Goal: Navigation & Orientation: Understand site structure

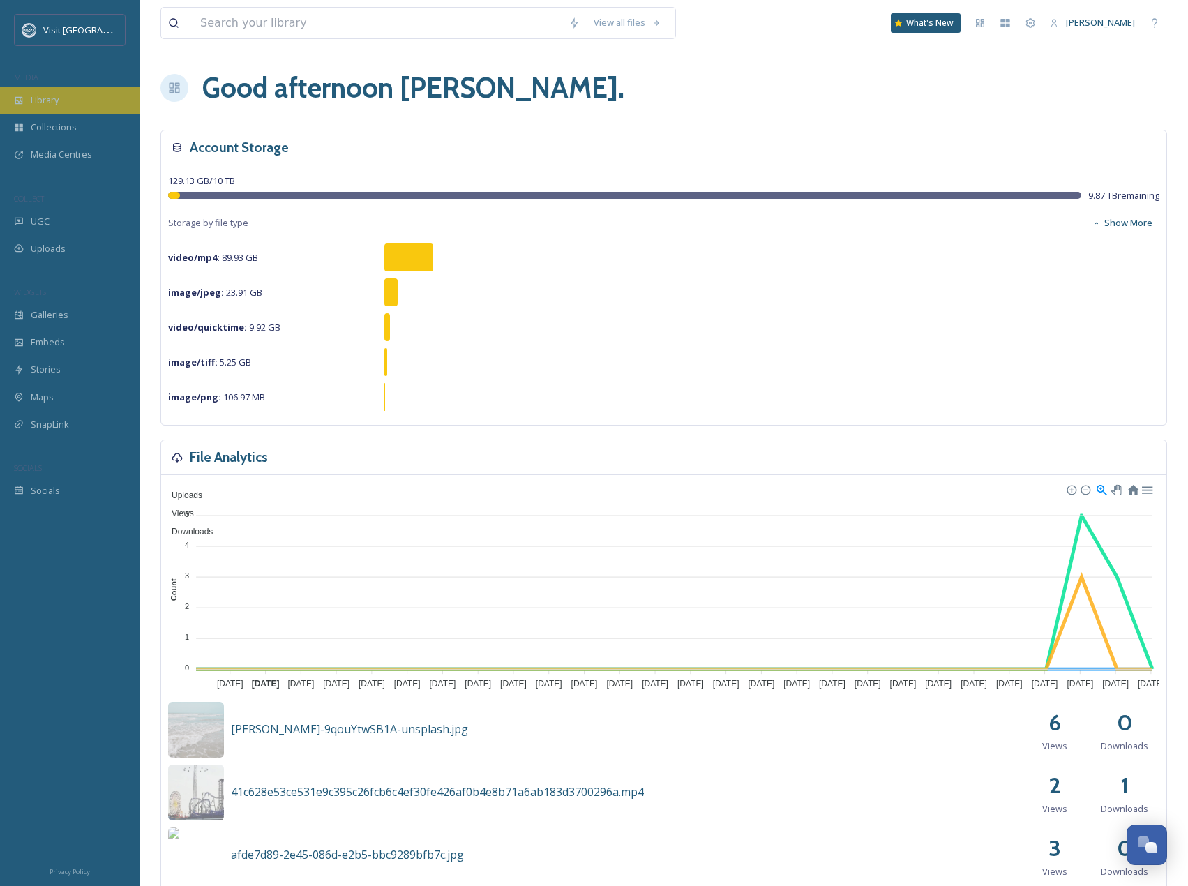
click at [49, 102] on span "Library" at bounding box center [45, 100] width 28 height 13
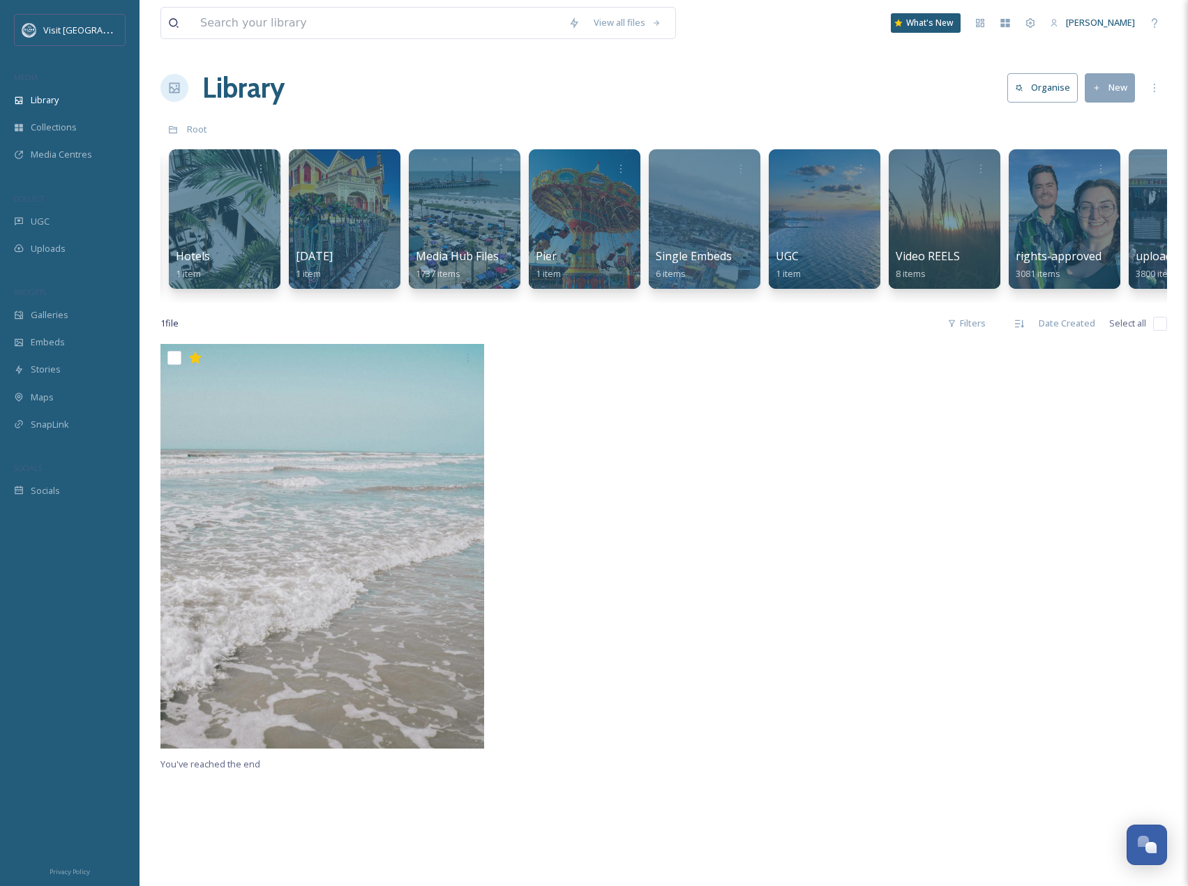
scroll to position [0, 673]
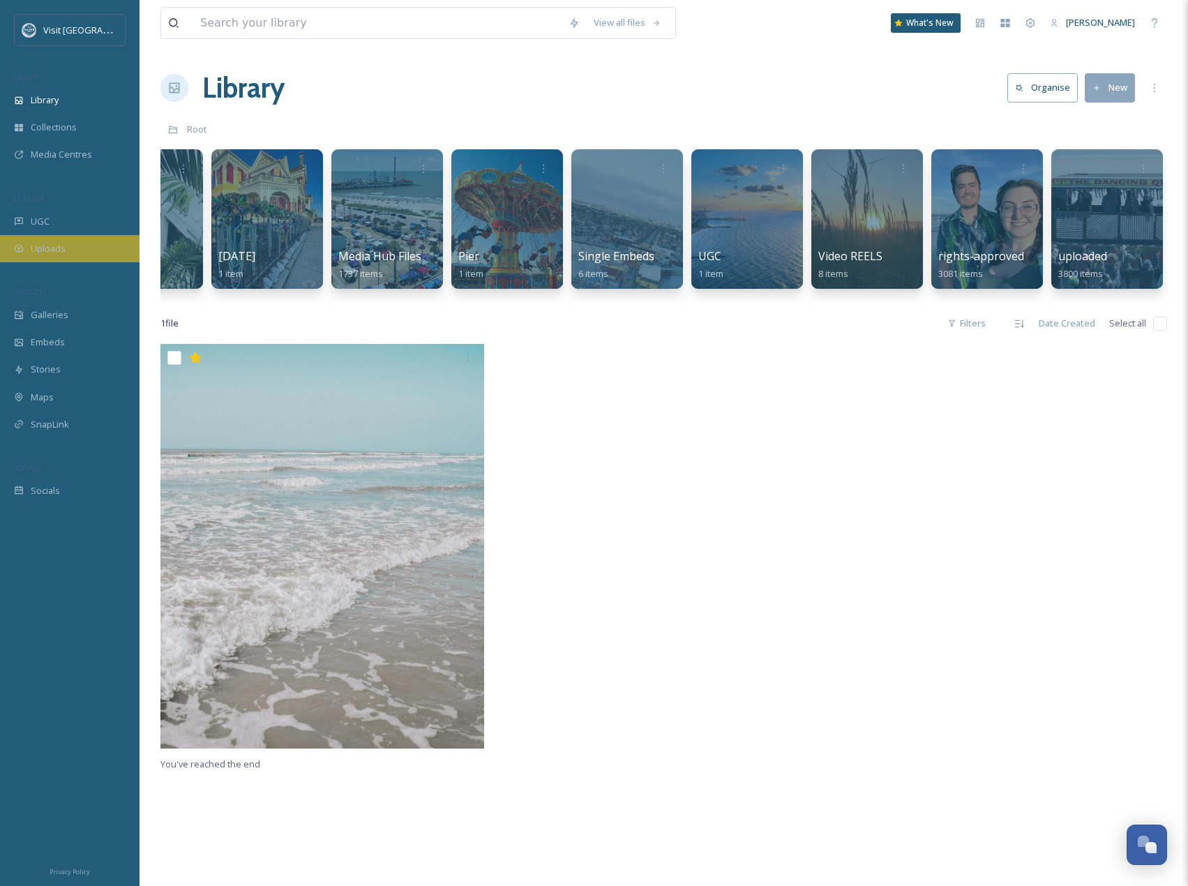
click at [46, 244] on span "Uploads" at bounding box center [48, 248] width 35 height 13
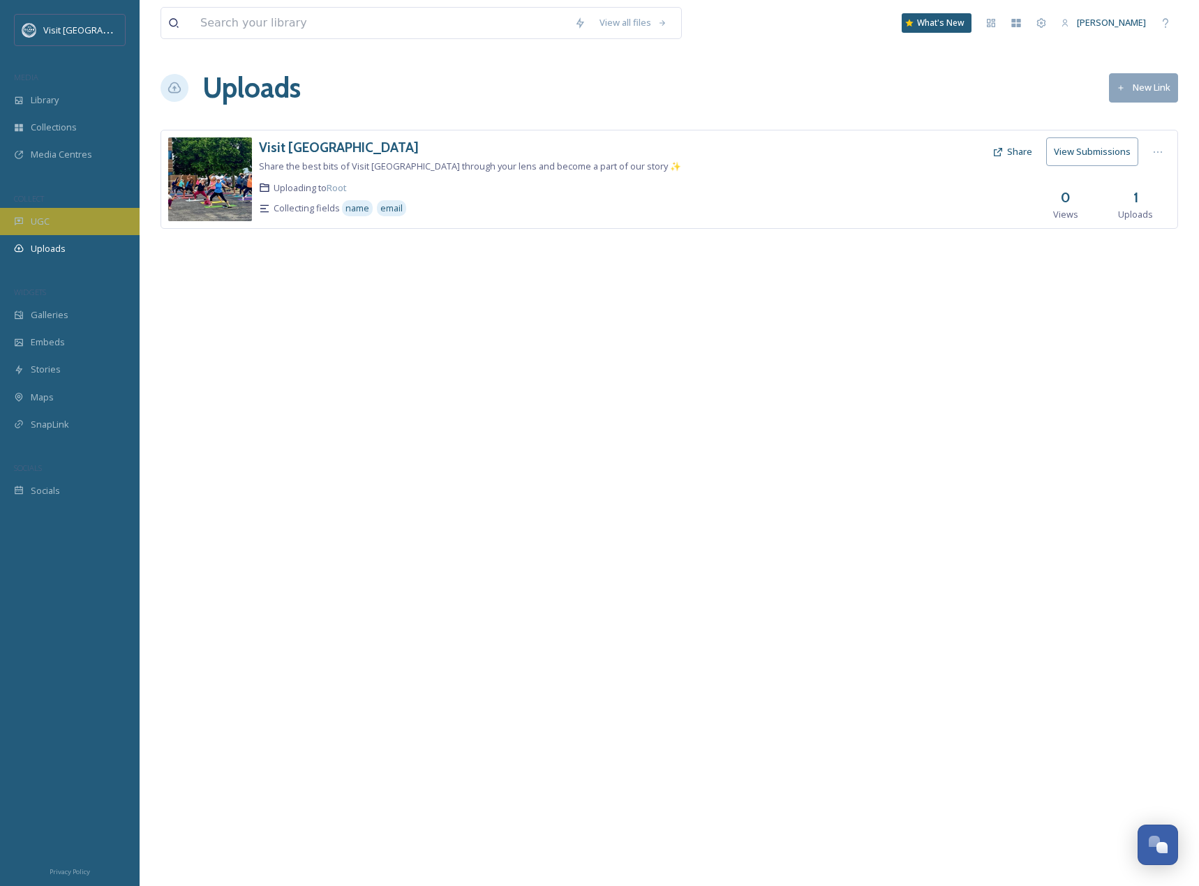
click at [38, 221] on span "UGC" at bounding box center [40, 221] width 19 height 13
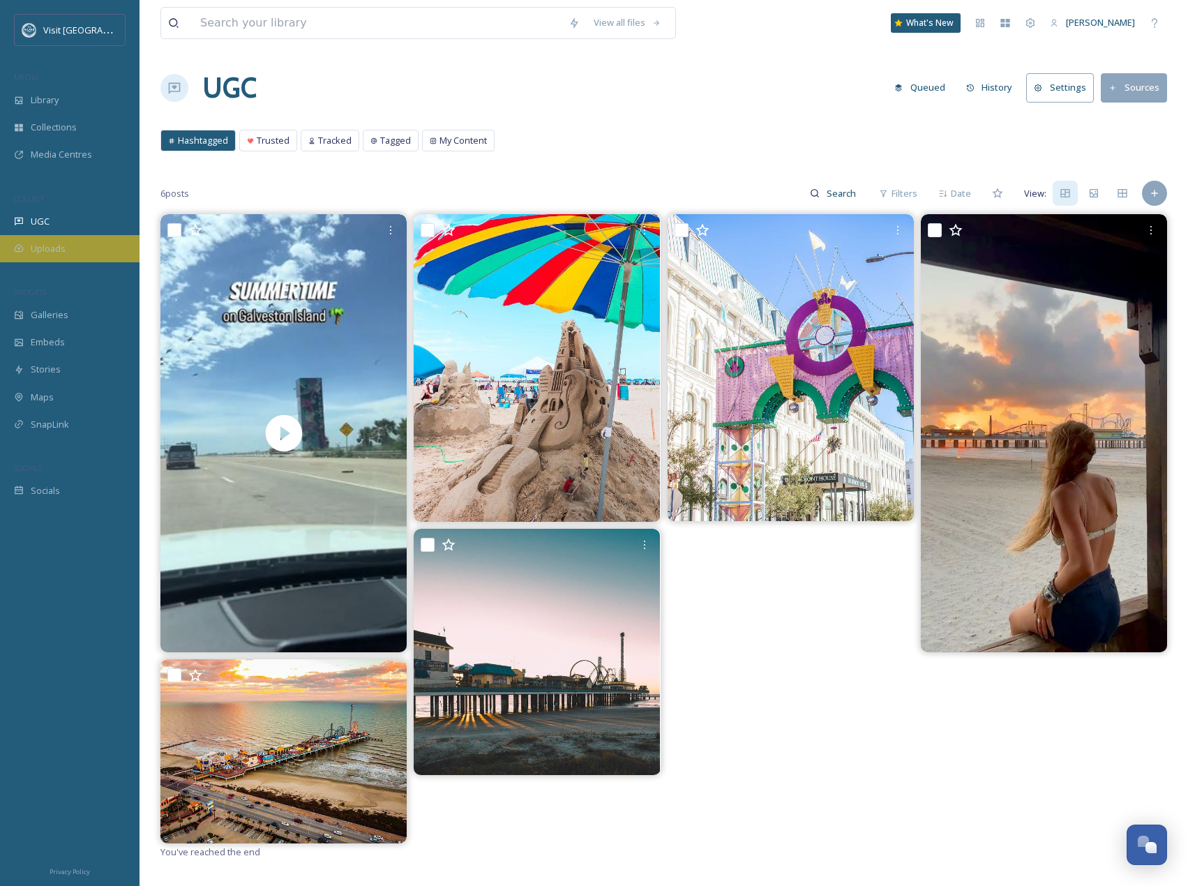
click at [52, 251] on span "Uploads" at bounding box center [48, 248] width 35 height 13
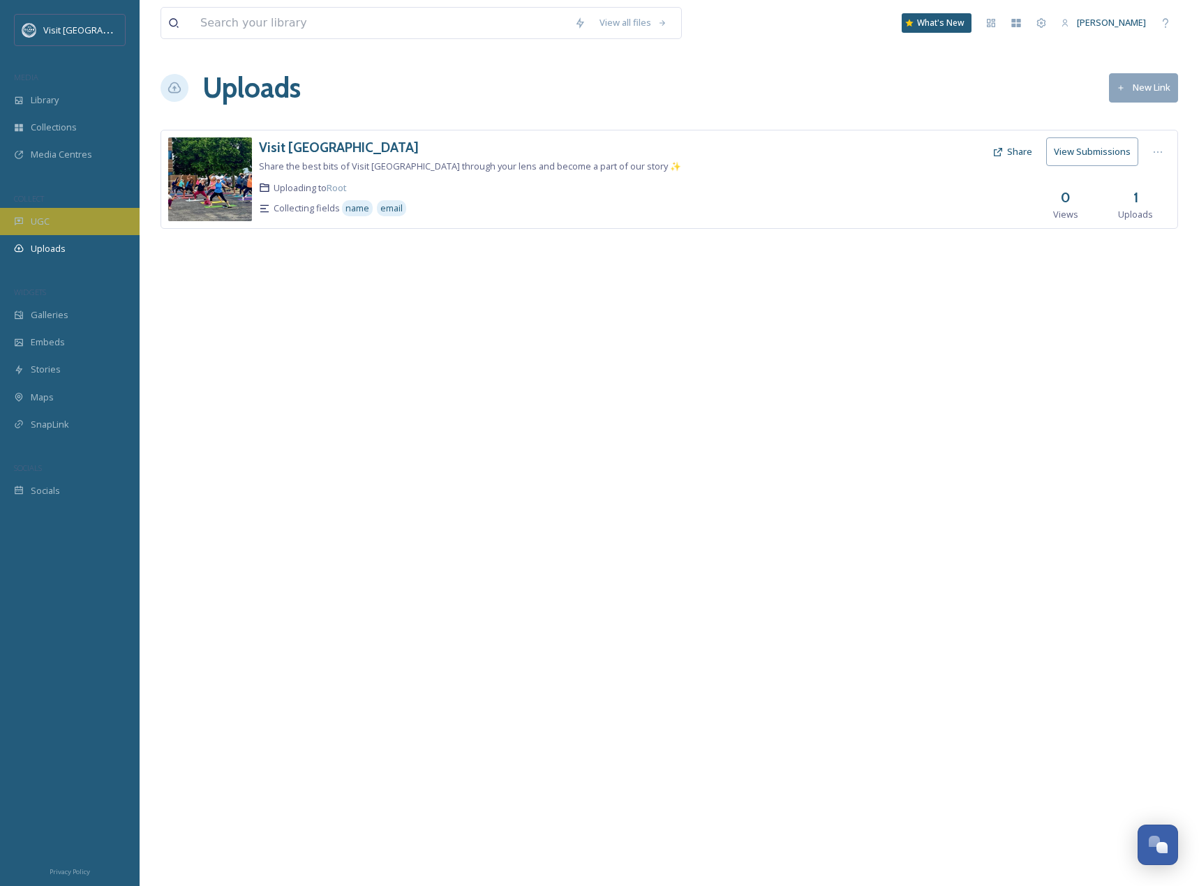
click at [38, 227] on span "UGC" at bounding box center [40, 221] width 19 height 13
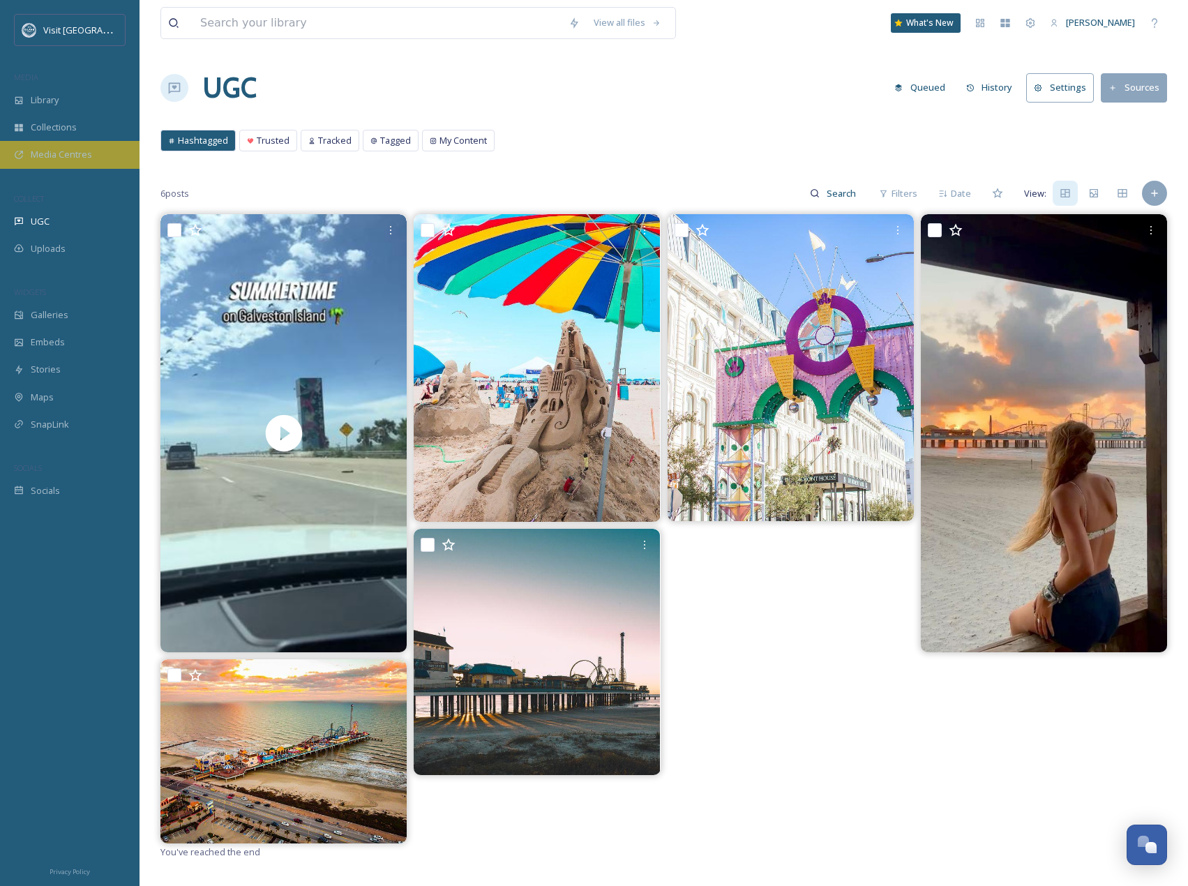
click at [45, 159] on span "Media Centres" at bounding box center [61, 154] width 61 height 13
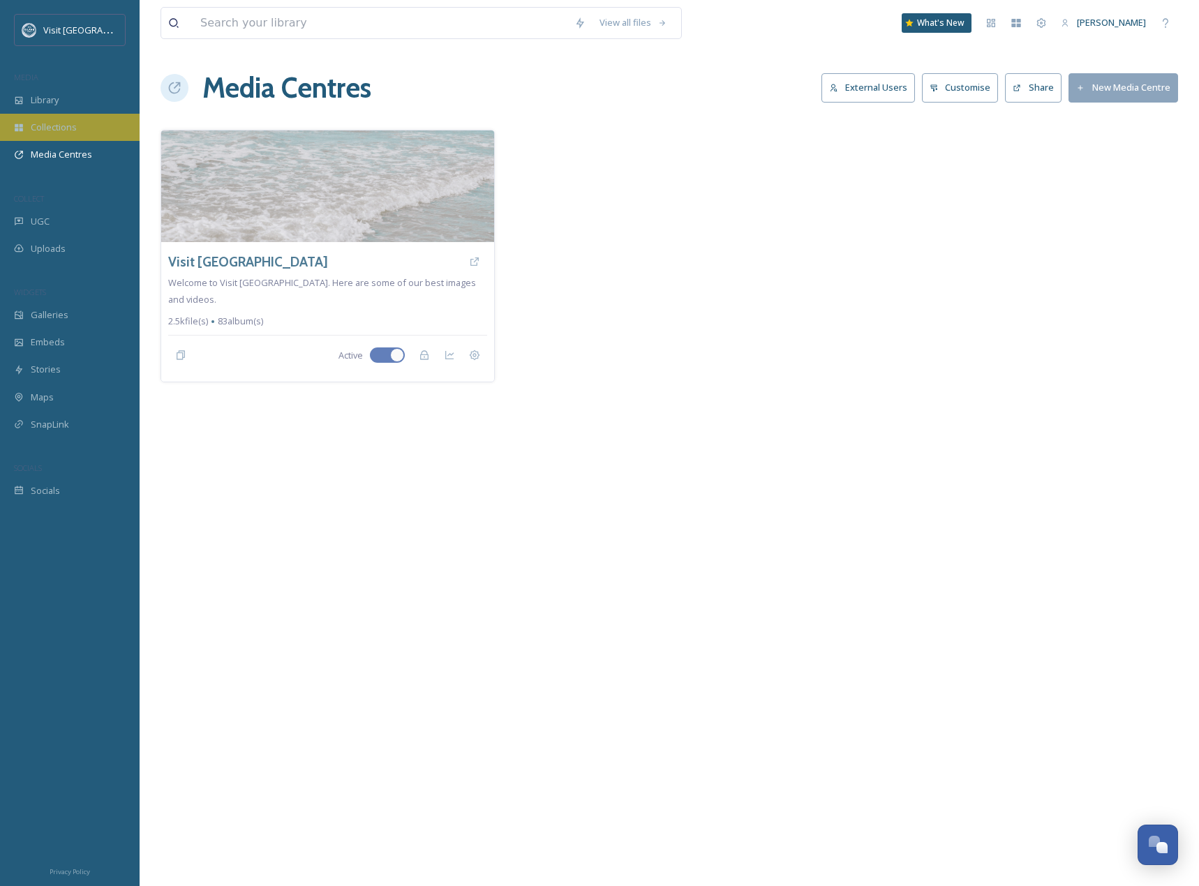
click at [47, 128] on span "Collections" at bounding box center [54, 127] width 46 height 13
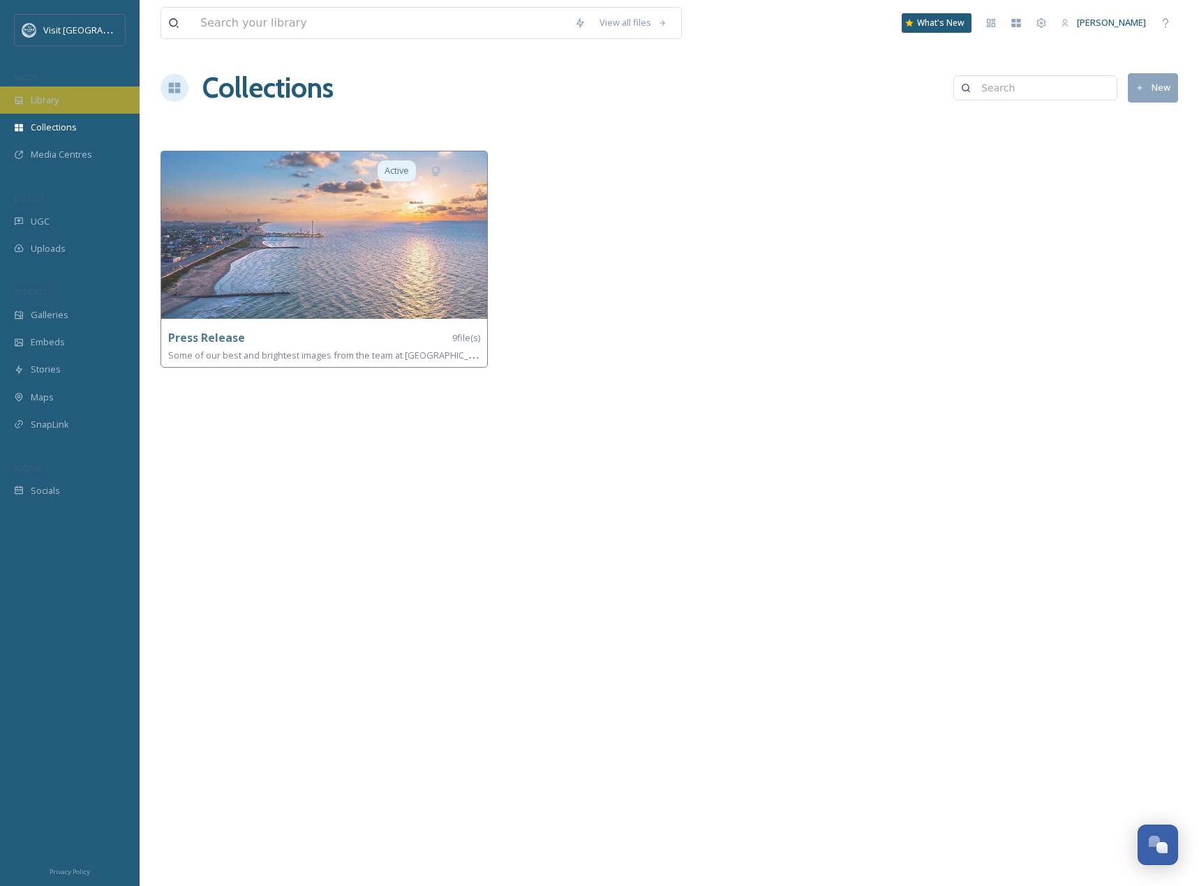
click at [45, 104] on span "Library" at bounding box center [45, 100] width 28 height 13
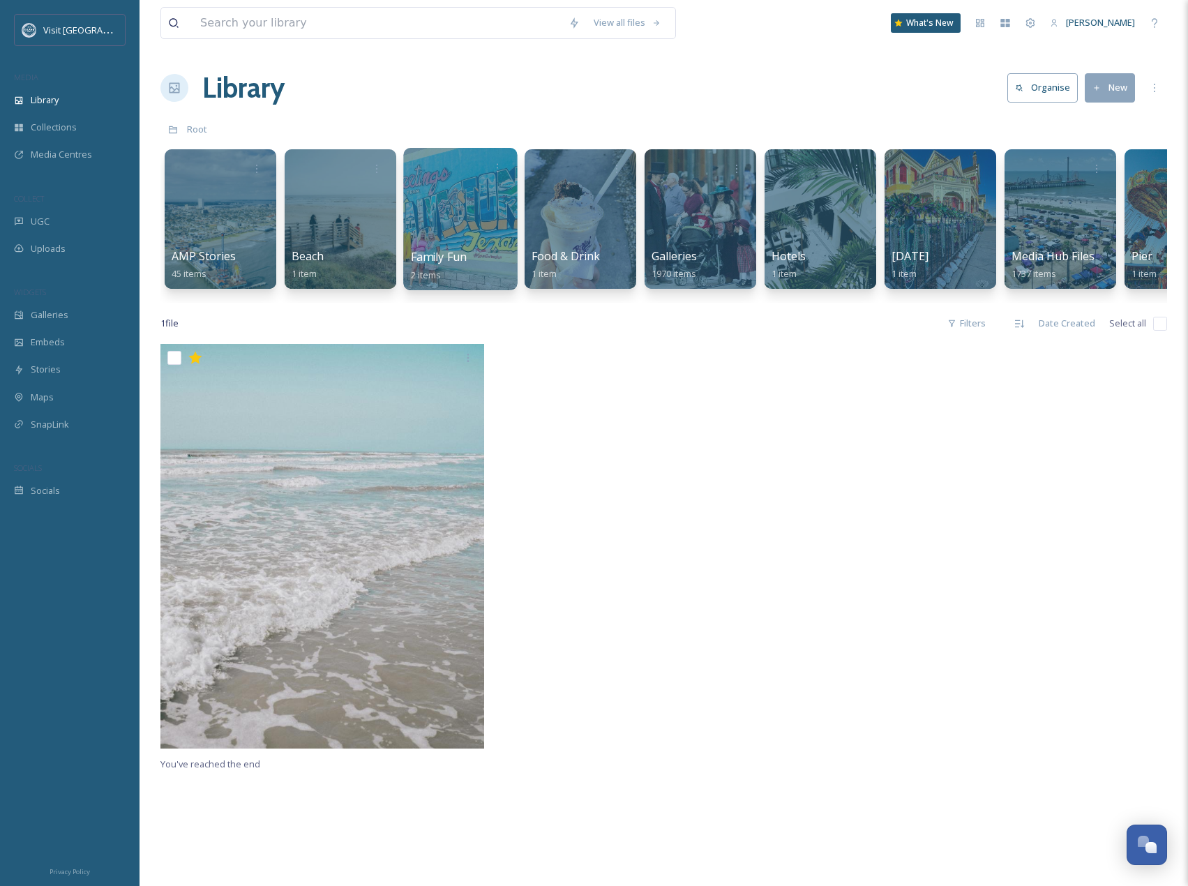
click at [424, 214] on div at bounding box center [460, 219] width 114 height 142
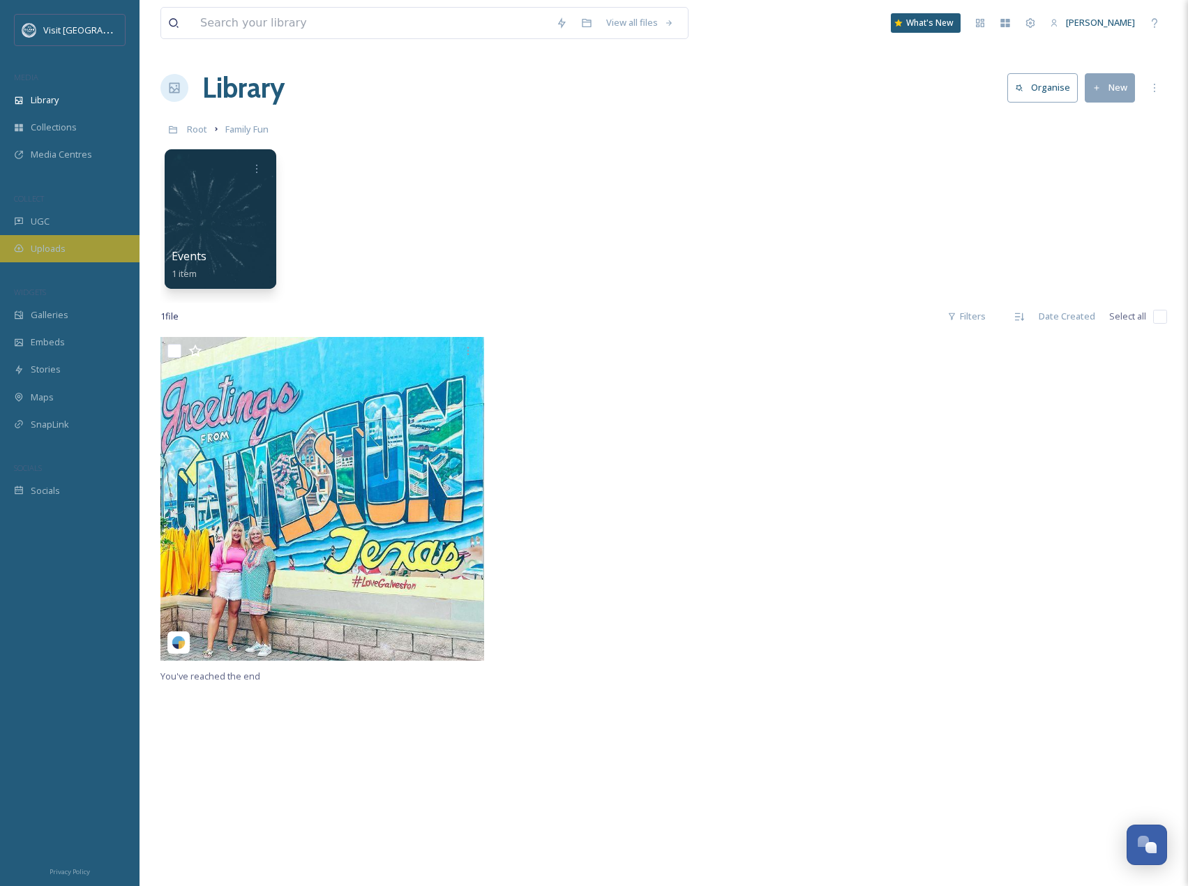
click at [43, 243] on span "Uploads" at bounding box center [48, 248] width 35 height 13
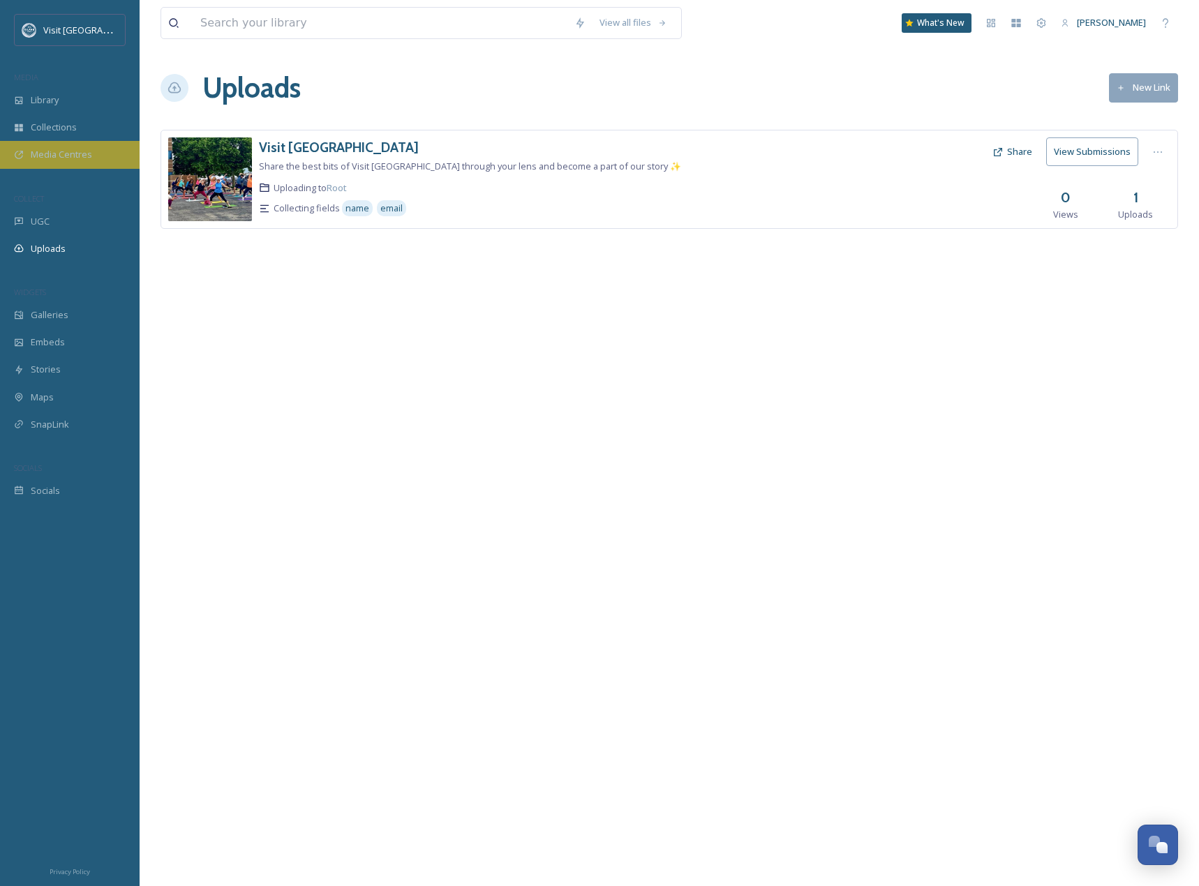
click at [40, 154] on span "Media Centres" at bounding box center [61, 154] width 61 height 13
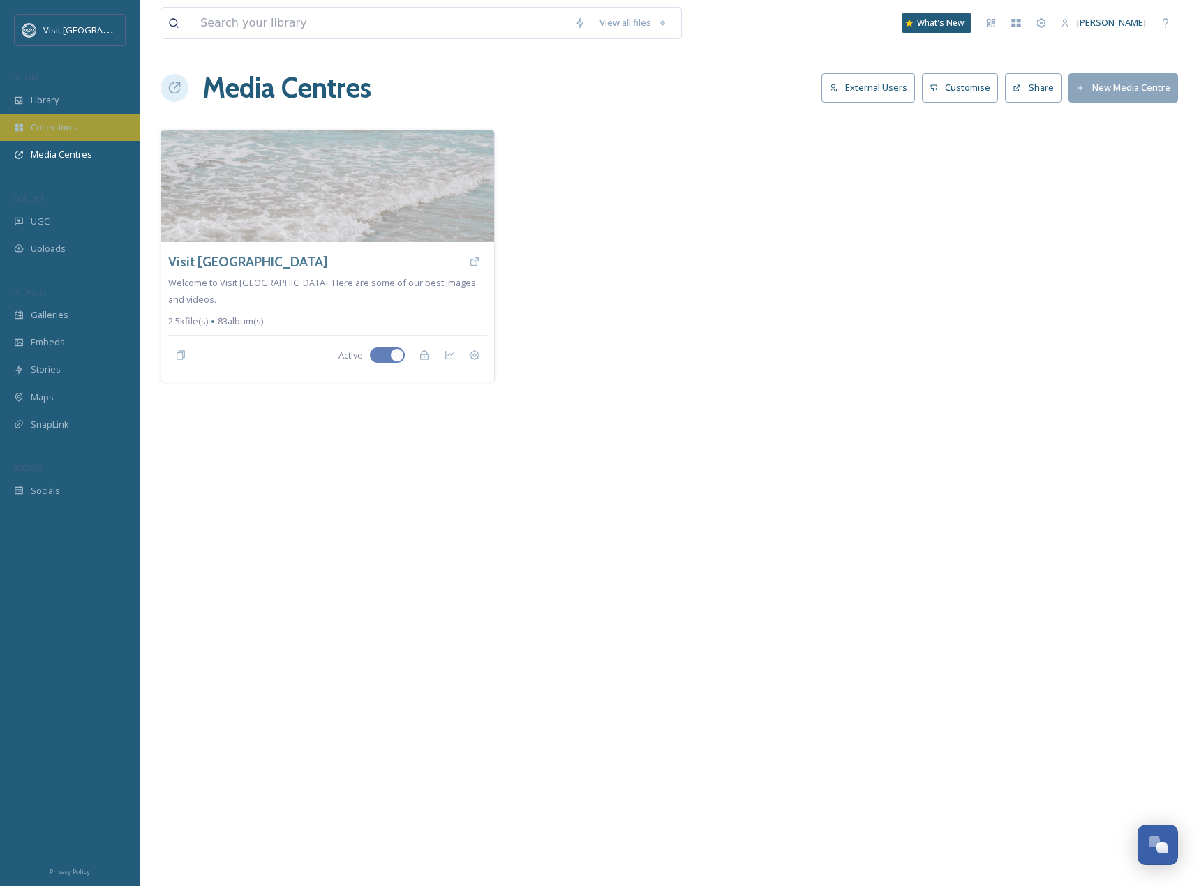
click at [43, 131] on span "Collections" at bounding box center [54, 127] width 46 height 13
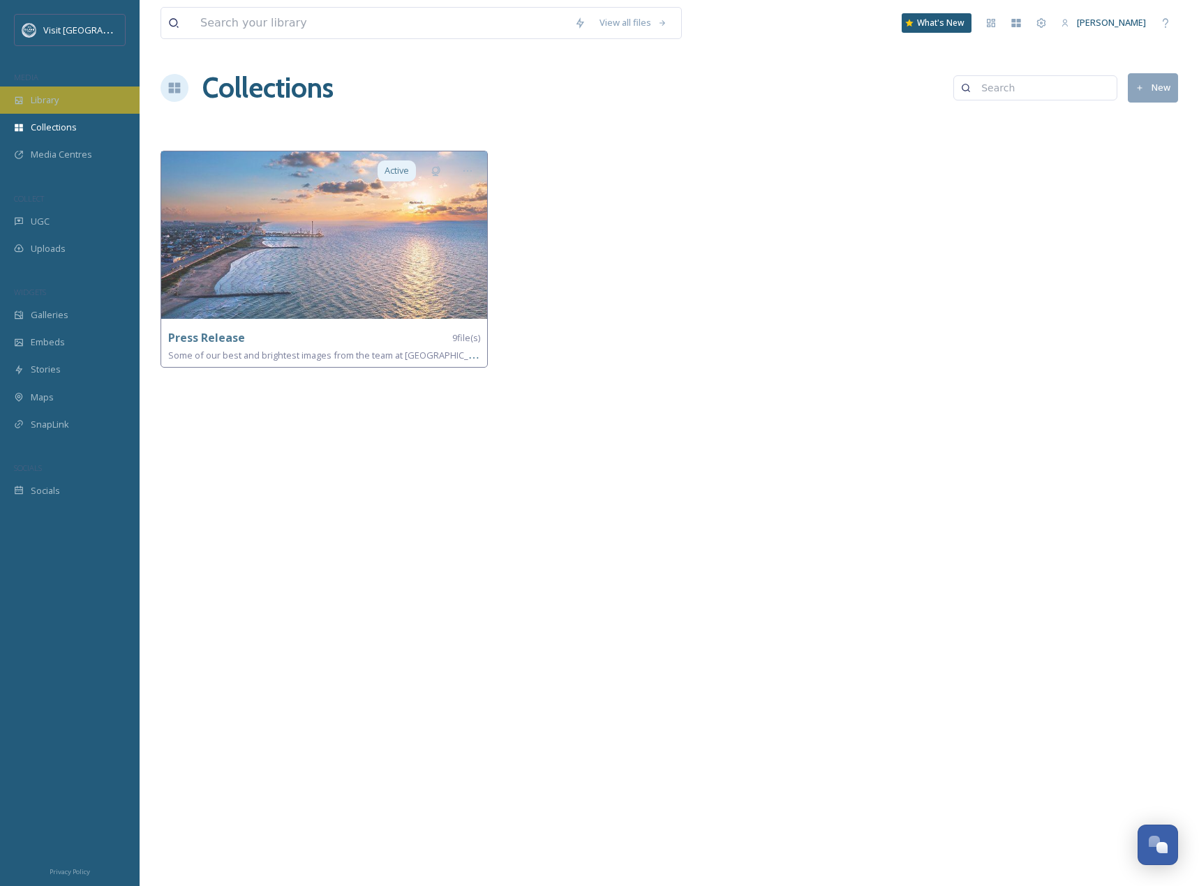
click at [51, 102] on span "Library" at bounding box center [45, 100] width 28 height 13
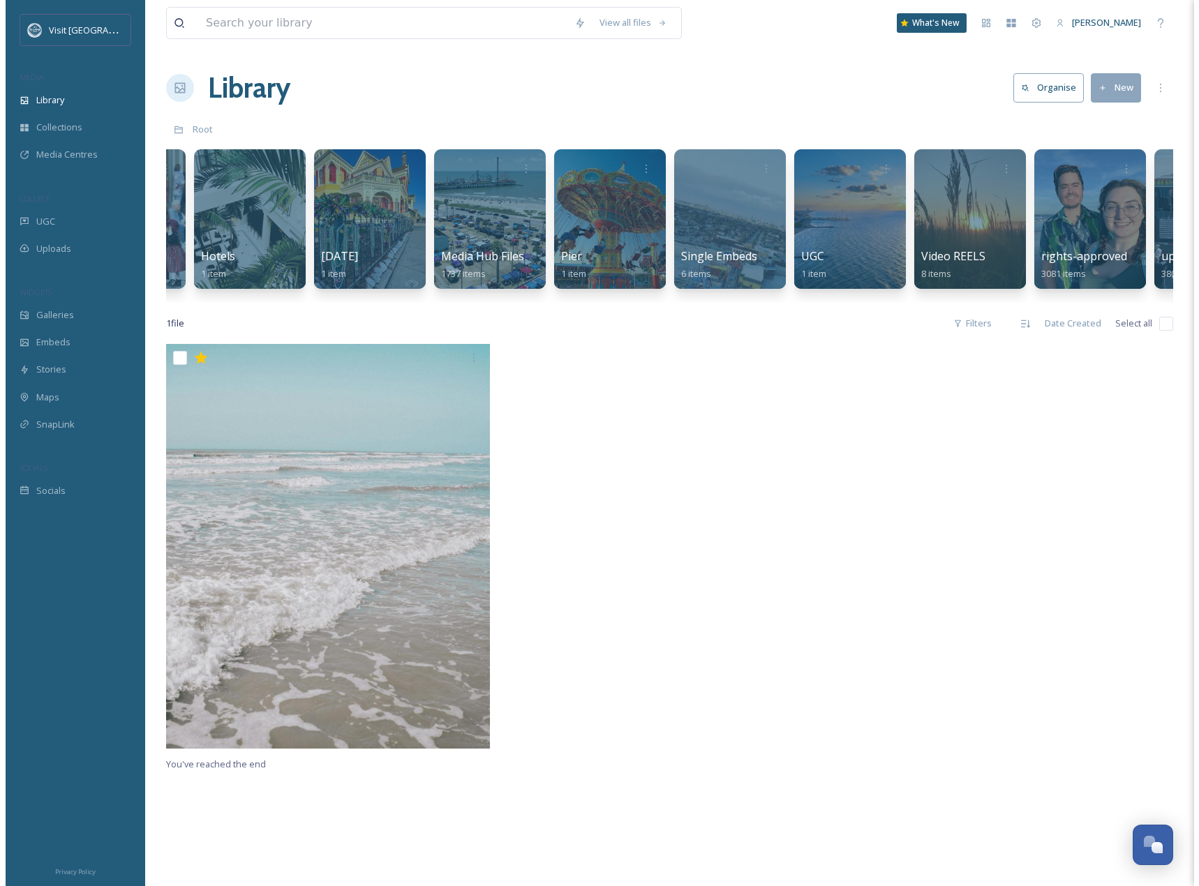
scroll to position [0, 673]
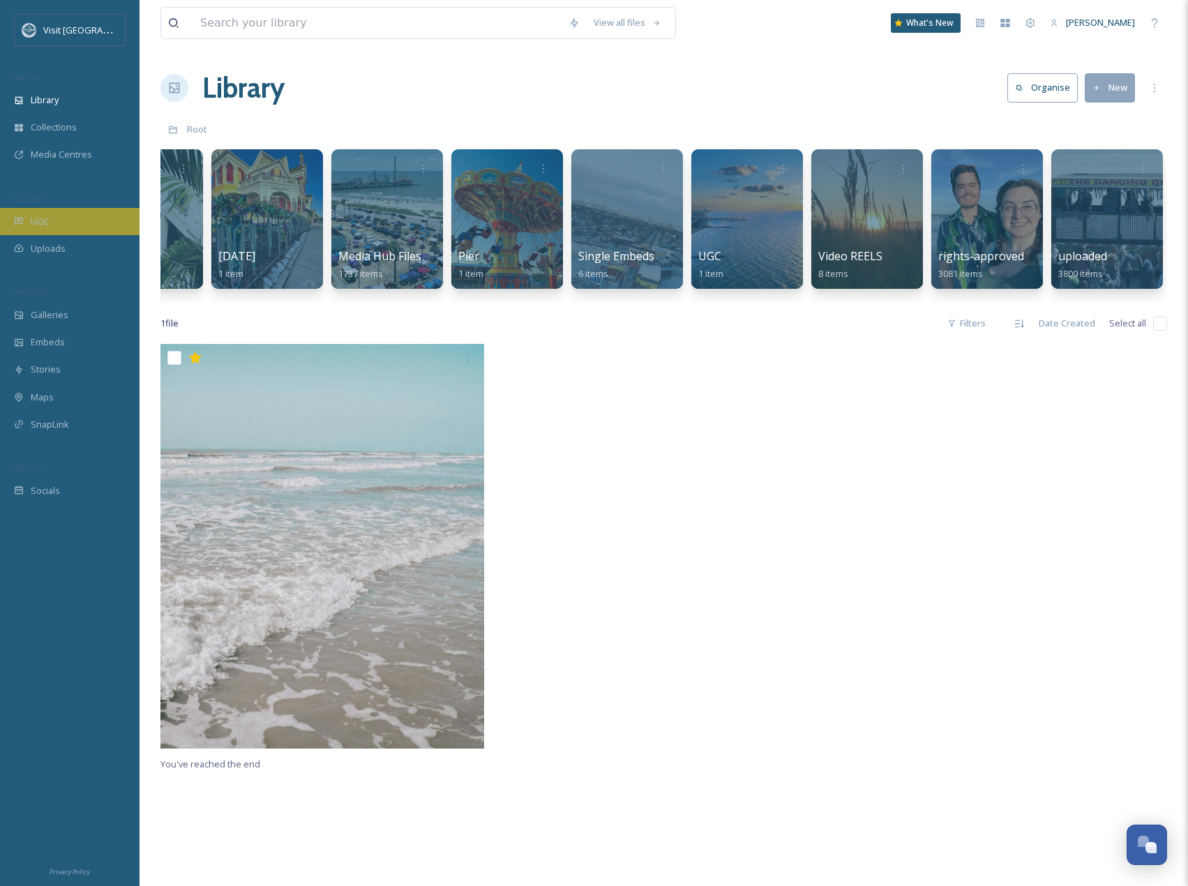
click at [52, 221] on div "UGC" at bounding box center [70, 221] width 140 height 27
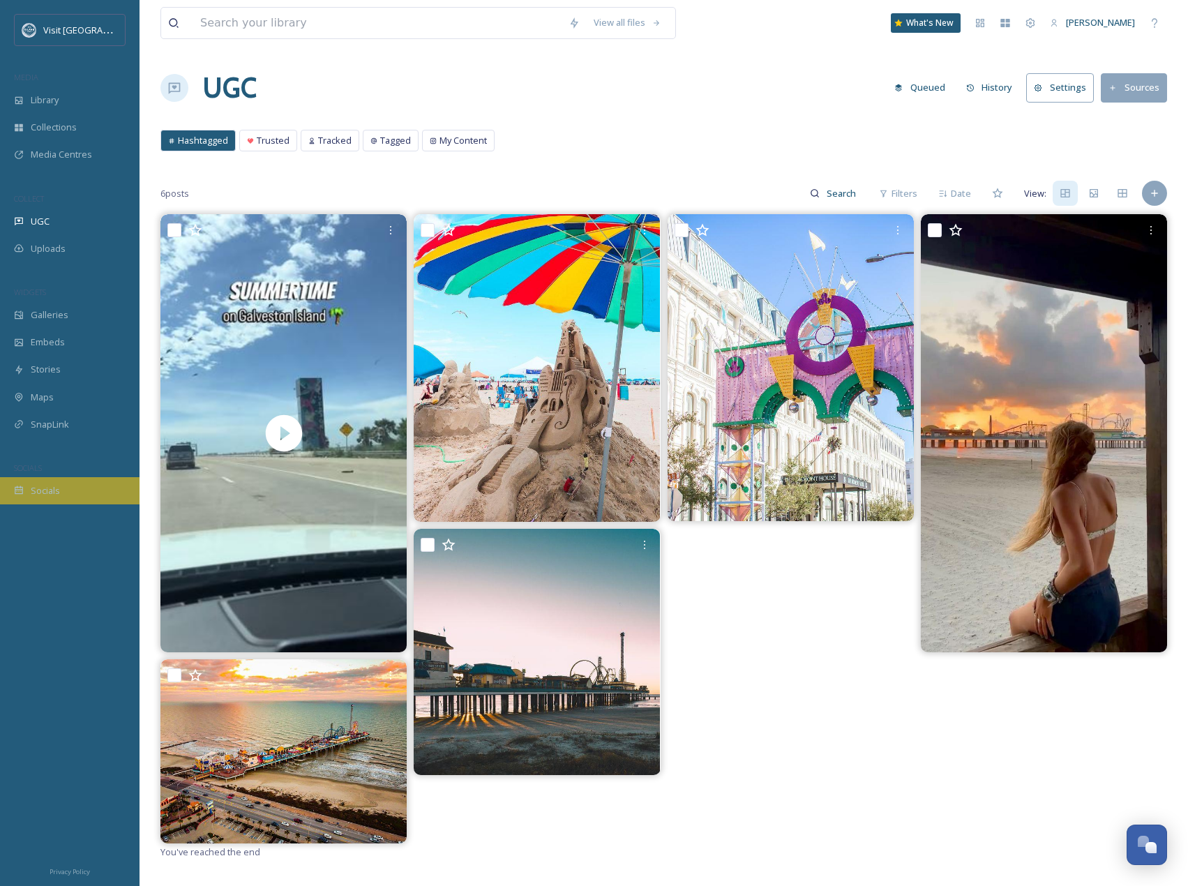
click at [36, 488] on span "Socials" at bounding box center [45, 490] width 29 height 13
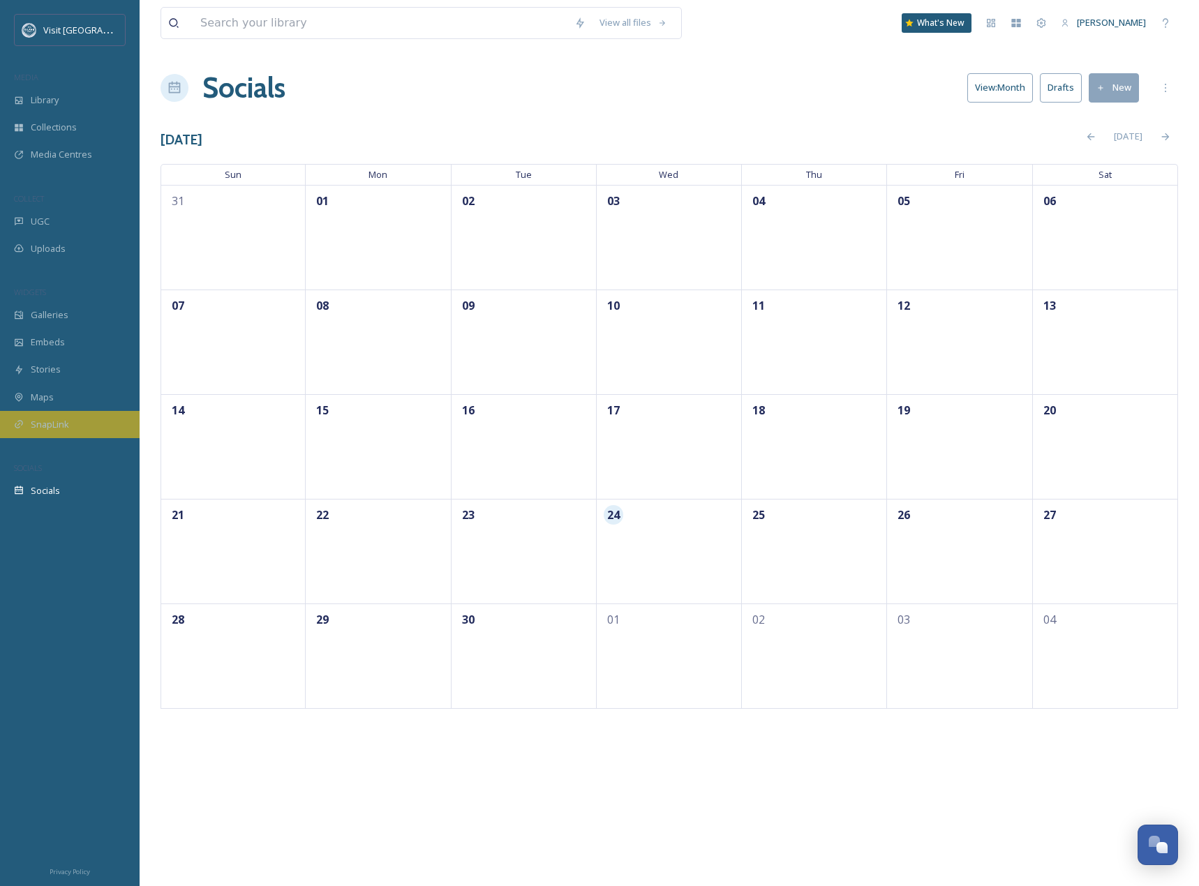
click at [52, 422] on span "SnapLink" at bounding box center [50, 424] width 38 height 13
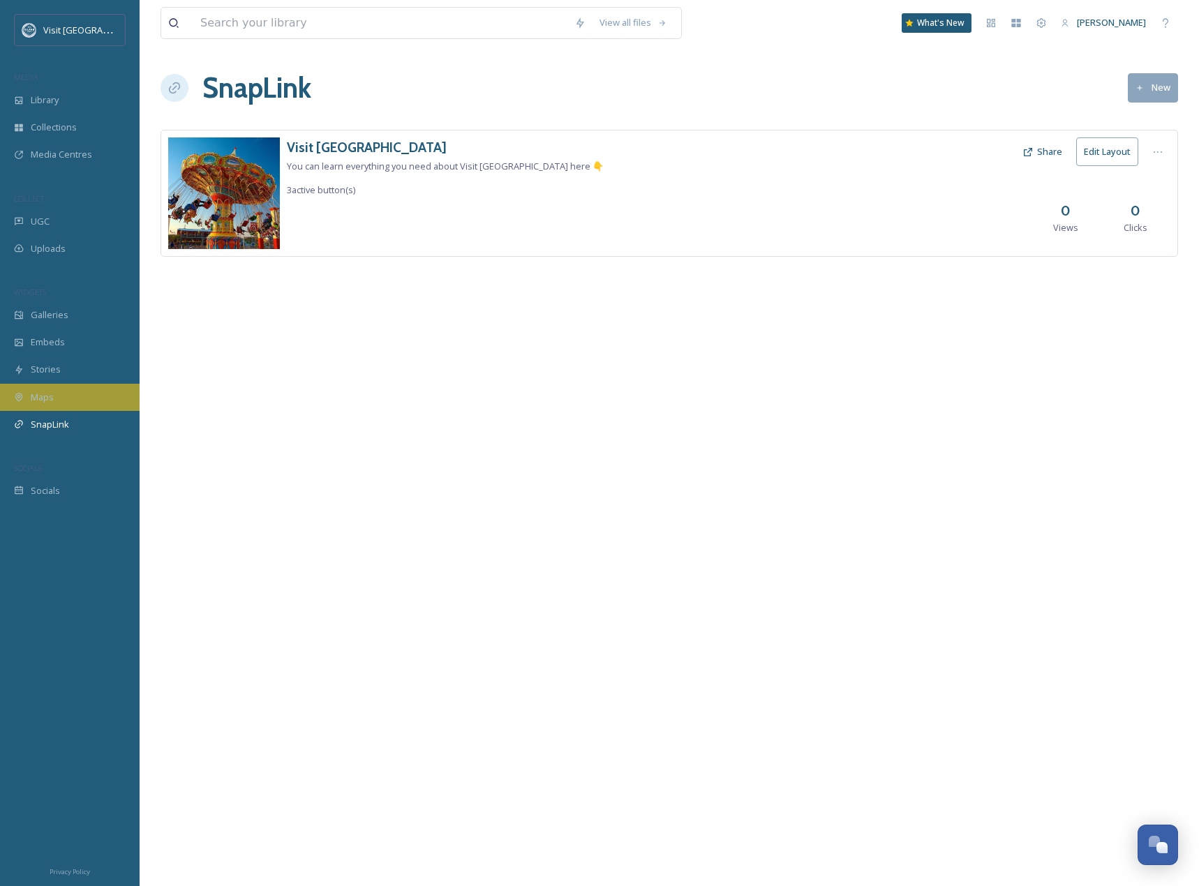
click at [48, 388] on div "Maps" at bounding box center [70, 397] width 140 height 27
